Goal: Information Seeking & Learning: Learn about a topic

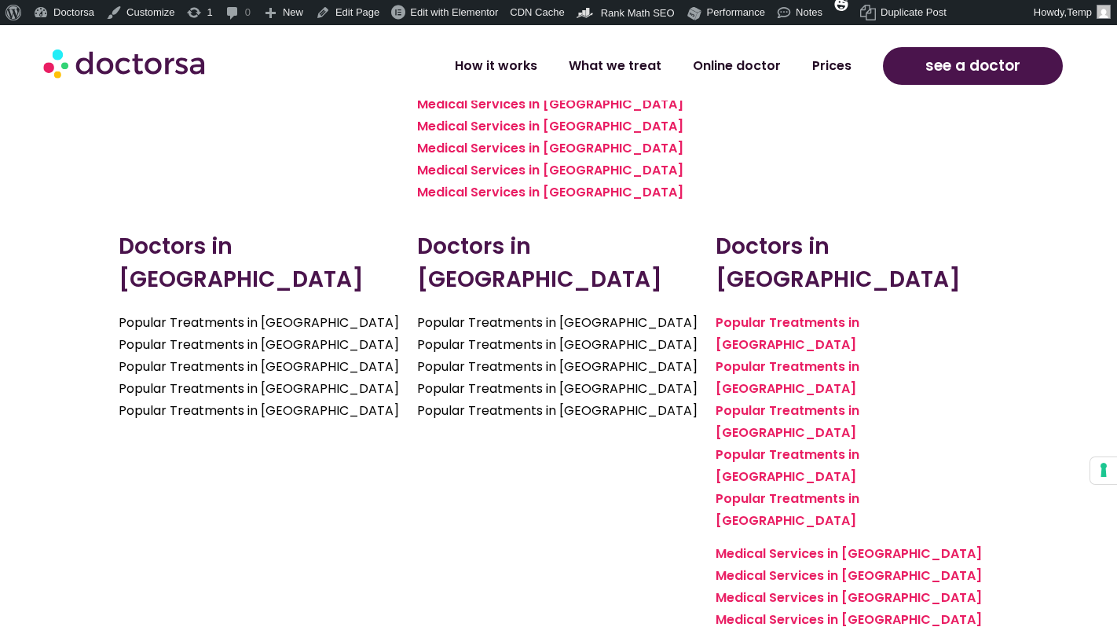
scroll to position [2776, 0]
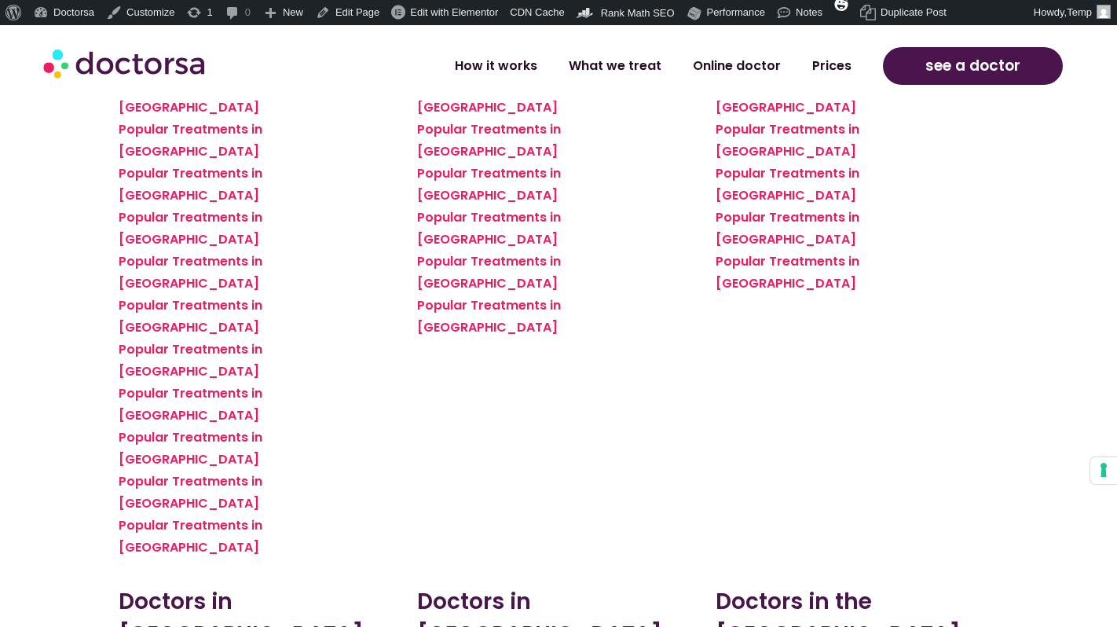
scroll to position [1575, 0]
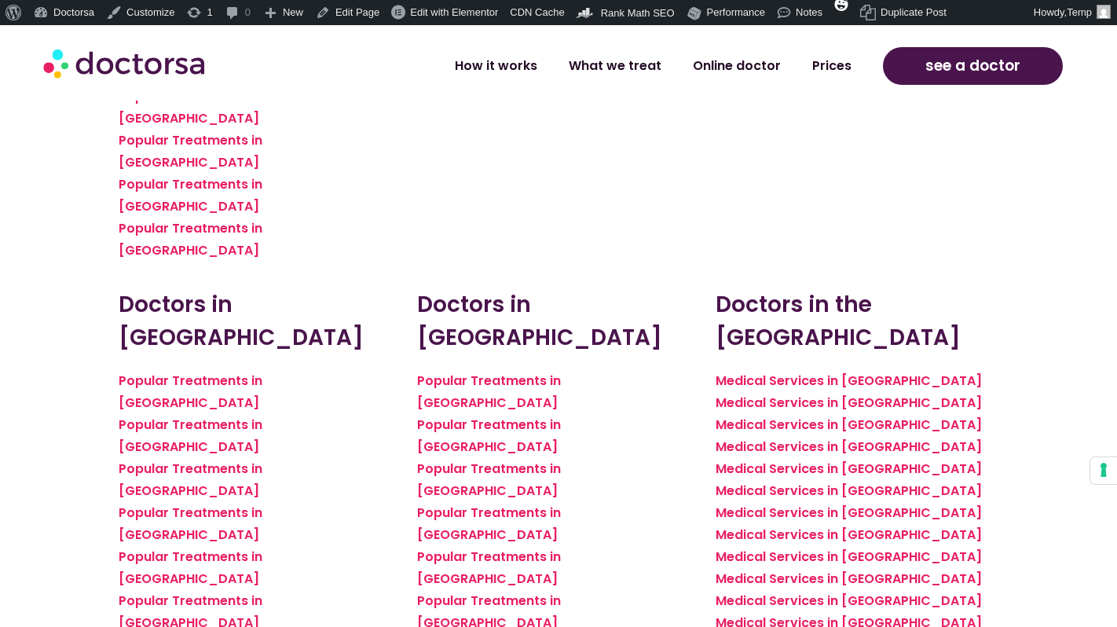
scroll to position [1869, 0]
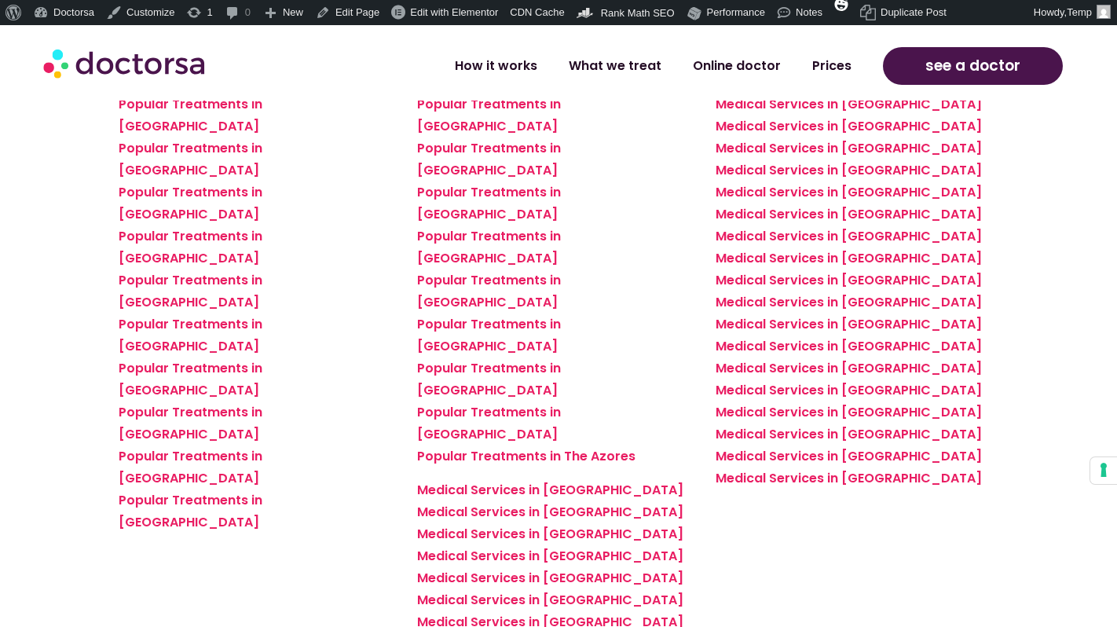
scroll to position [2149, 0]
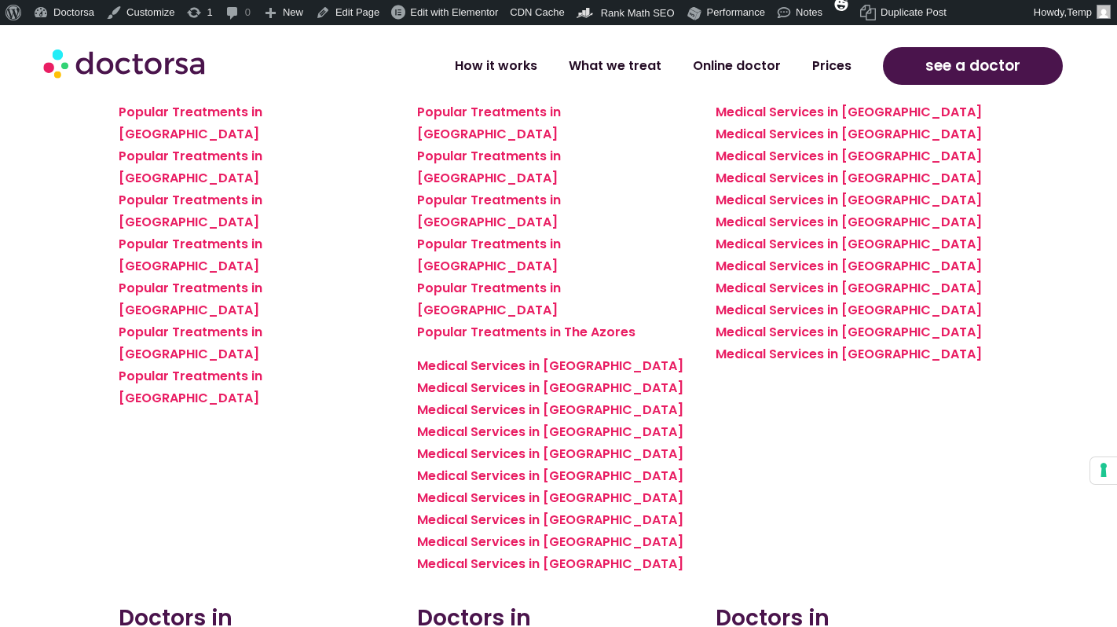
scroll to position [2542, 0]
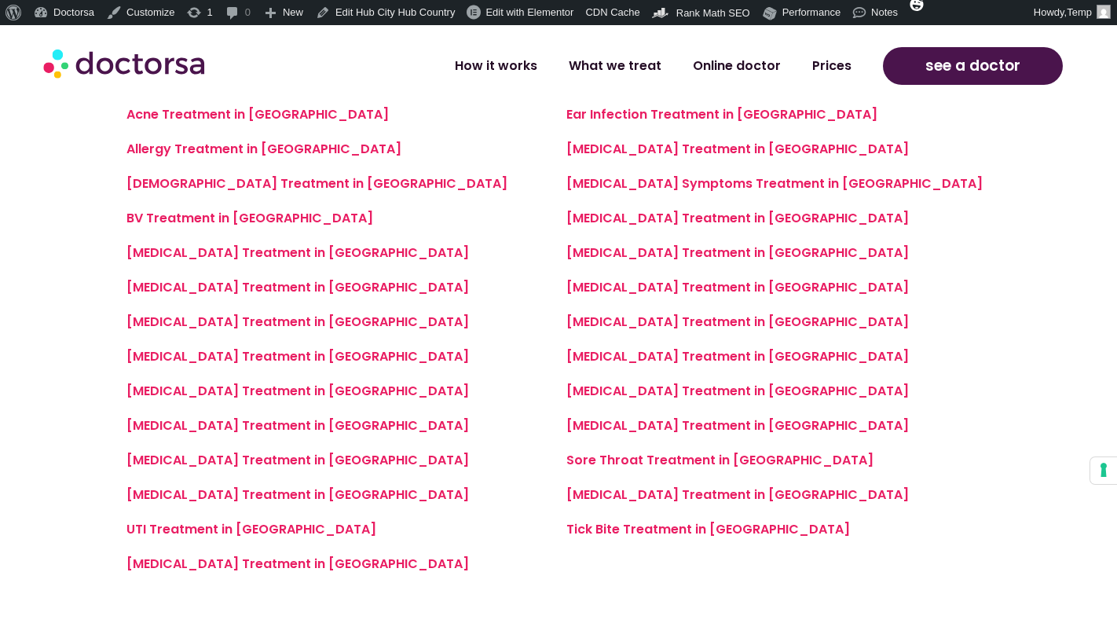
scroll to position [1161, 0]
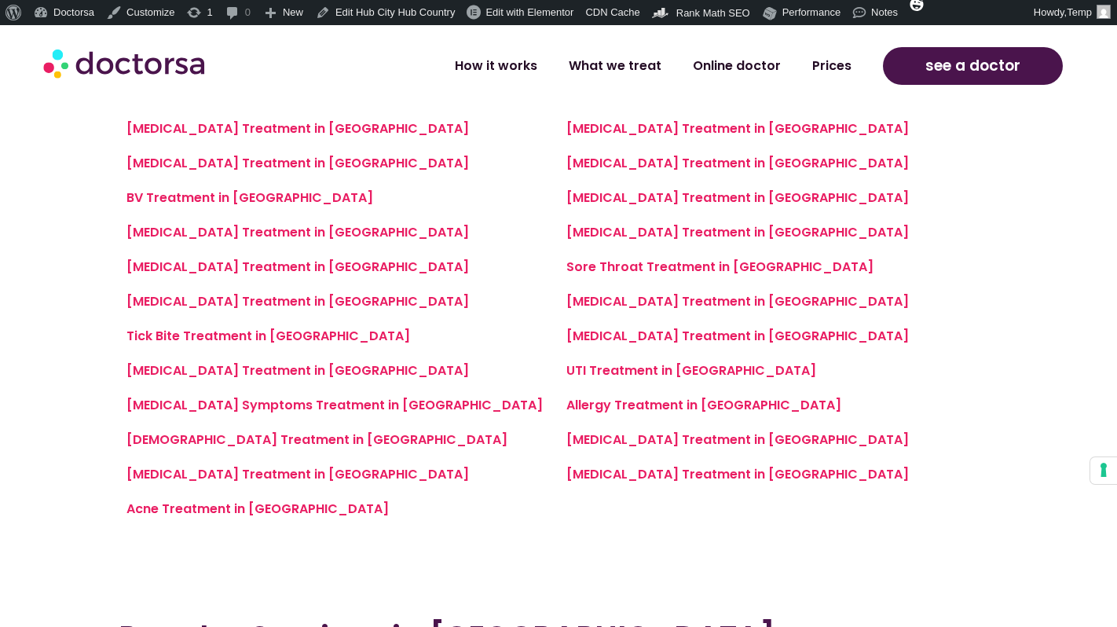
scroll to position [1214, 0]
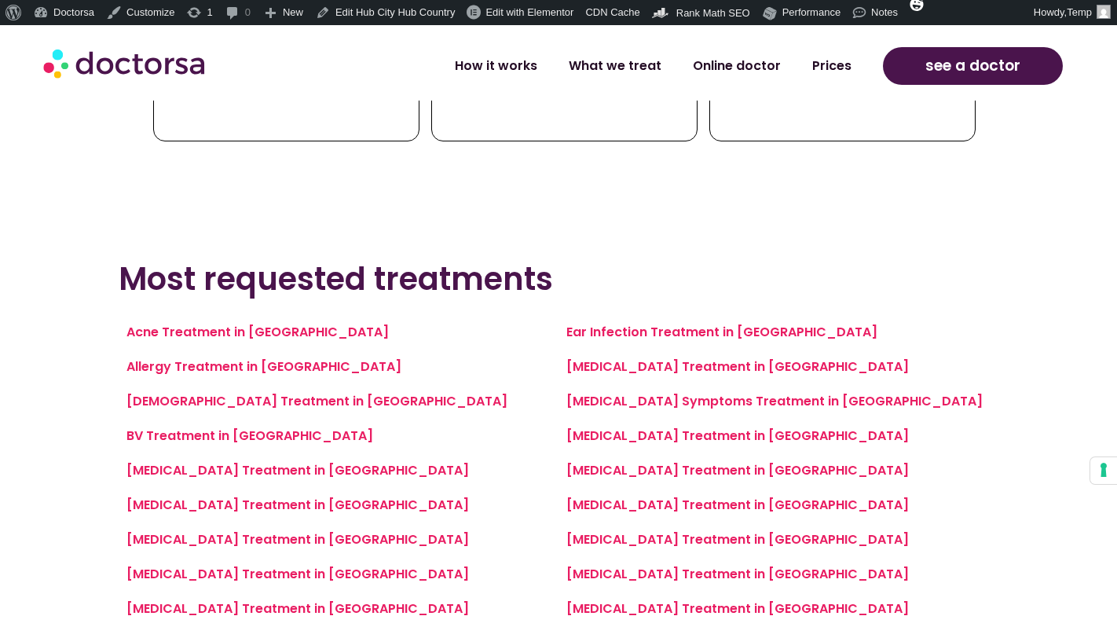
scroll to position [1003, 0]
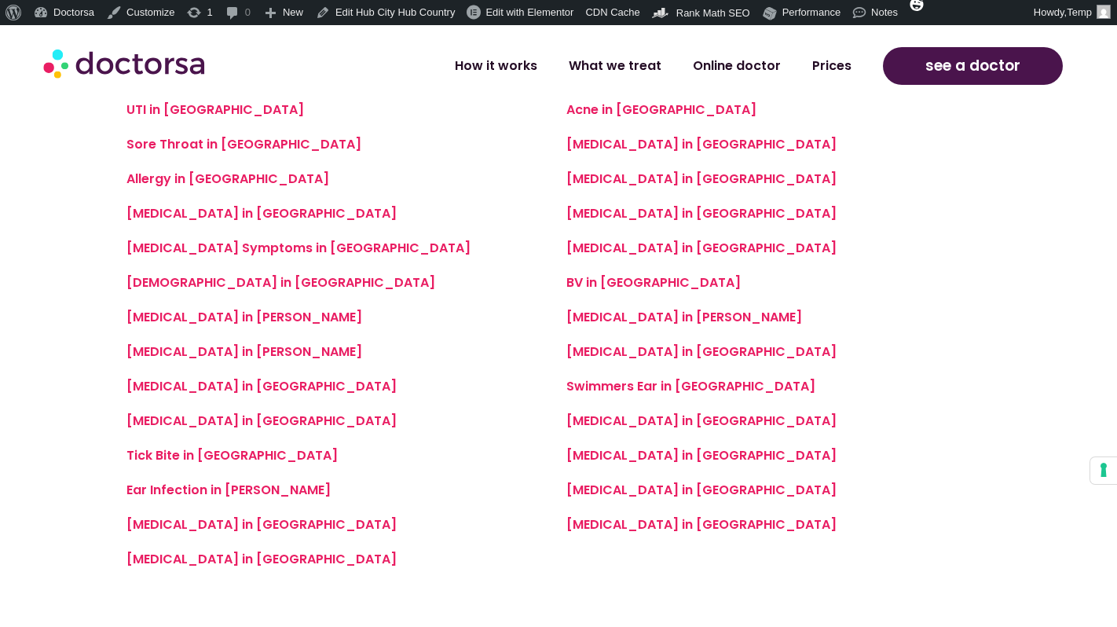
scroll to position [633, 0]
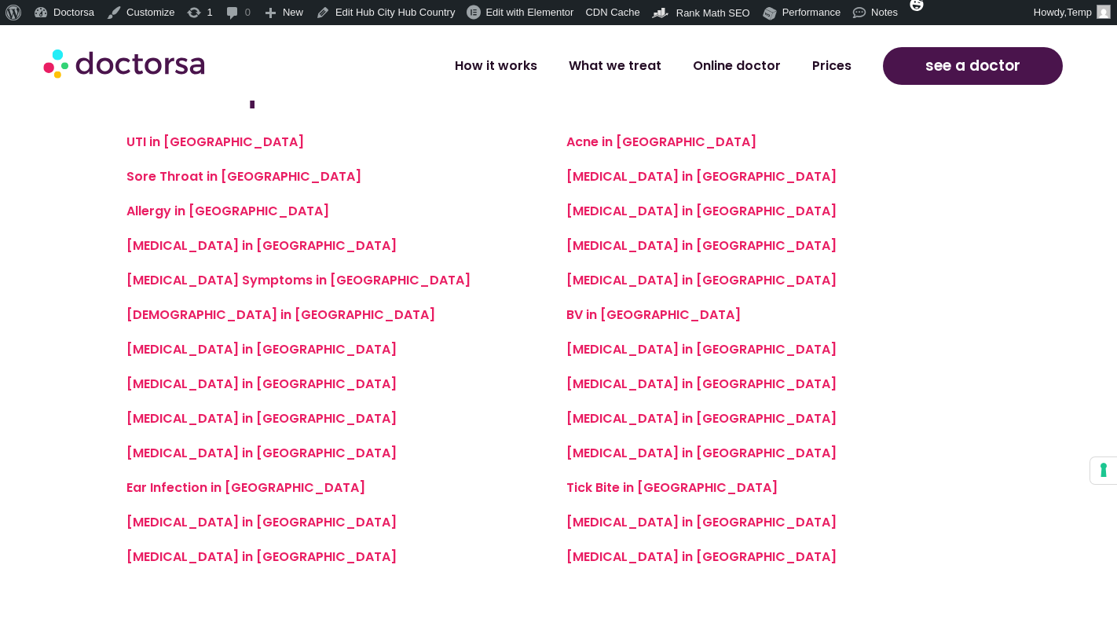
scroll to position [608, 0]
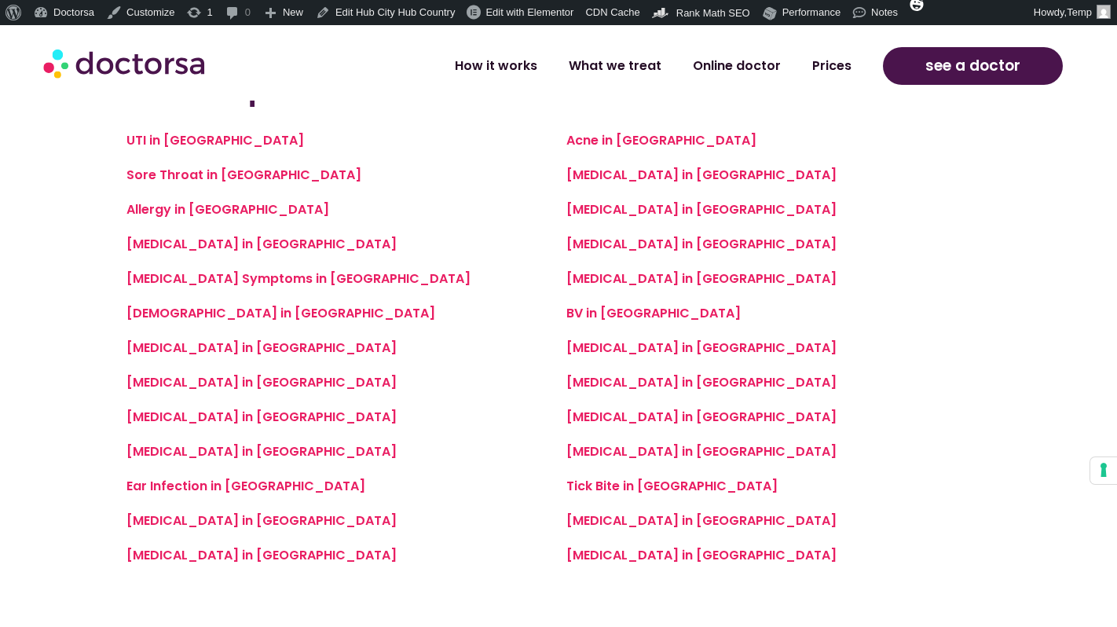
click at [753, 315] on div "BV in [GEOGRAPHIC_DATA]" at bounding box center [779, 314] width 424 height 22
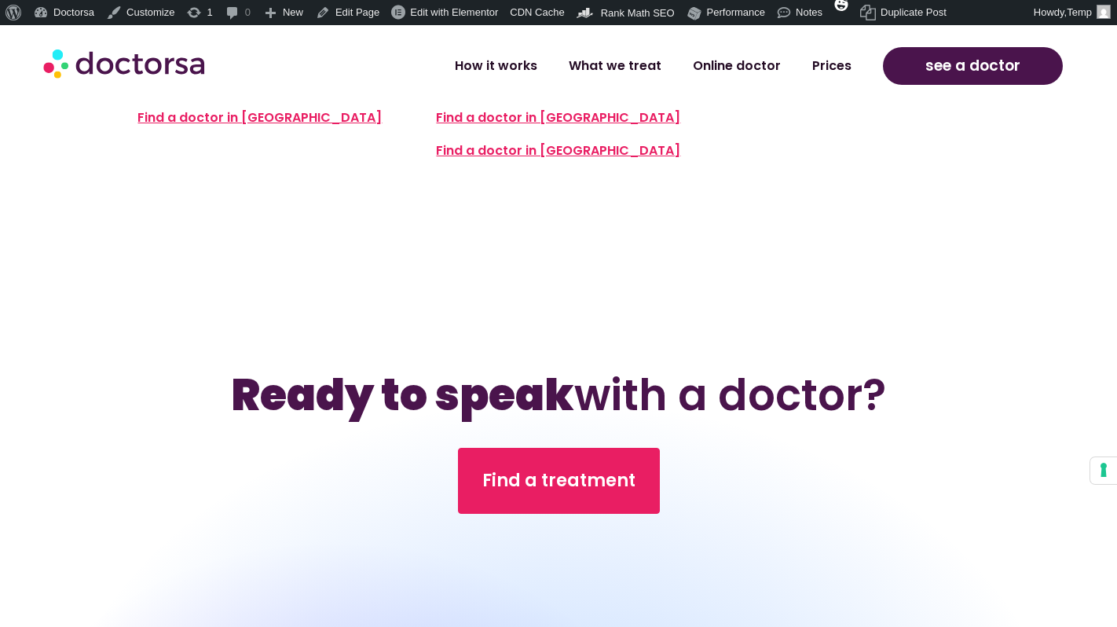
scroll to position [906, 0]
